Goal: Task Accomplishment & Management: Manage account settings

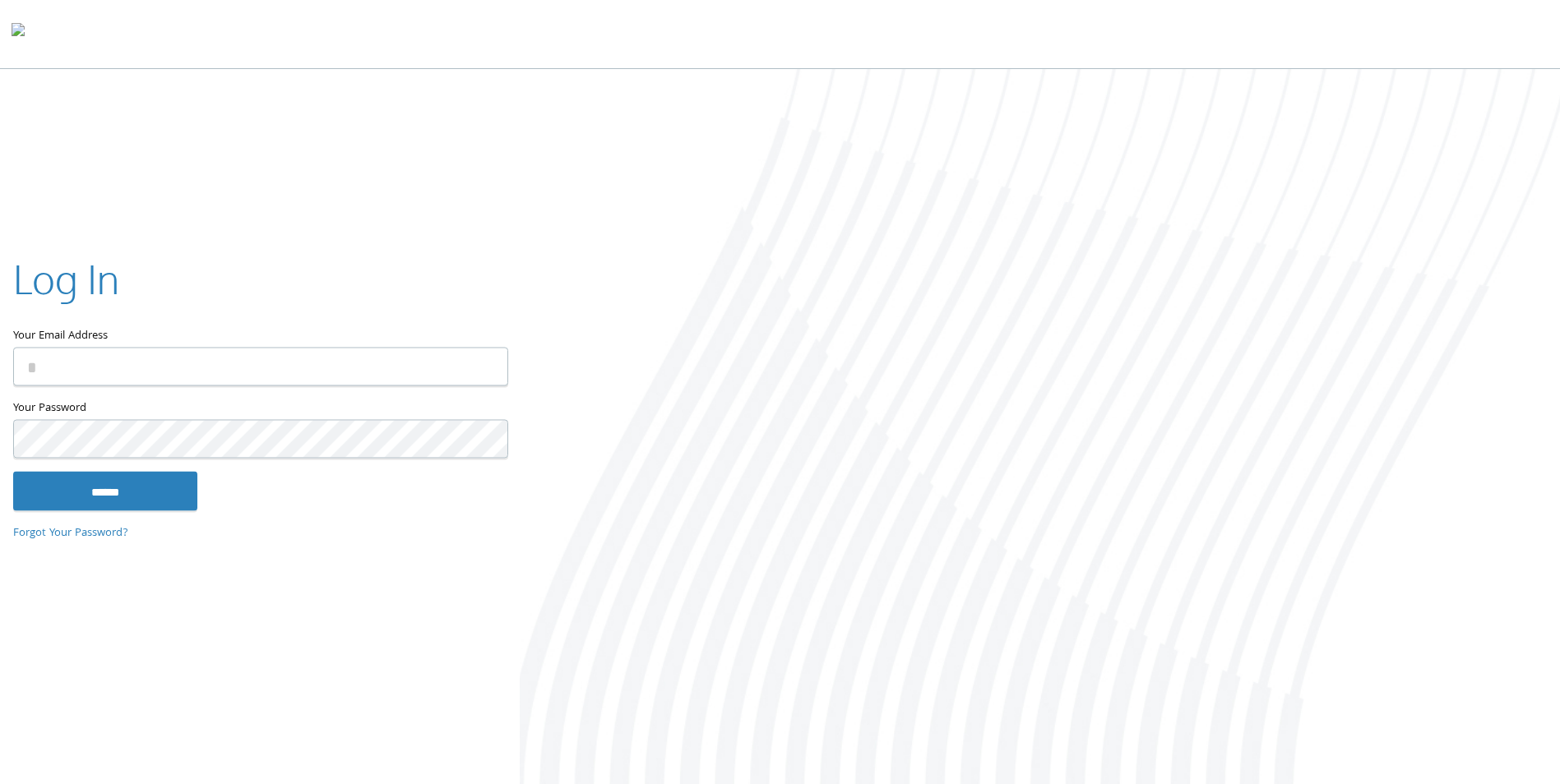
click at [132, 372] on input "Your Email Address" at bounding box center [261, 367] width 495 height 39
type input "**********"
click at [13, 472] on input "******" at bounding box center [105, 492] width 184 height 40
